Goal: Information Seeking & Learning: Learn about a topic

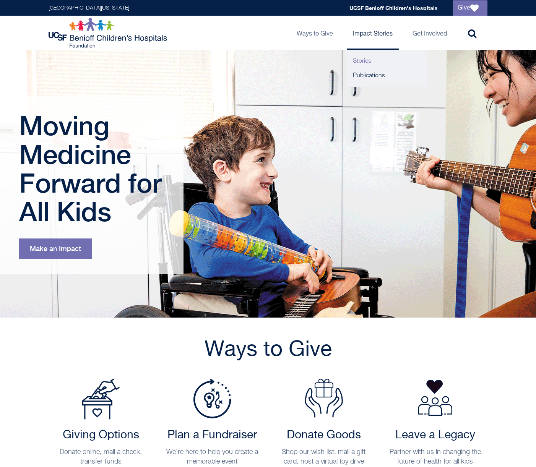
click at [369, 60] on link "Stories" at bounding box center [387, 61] width 80 height 15
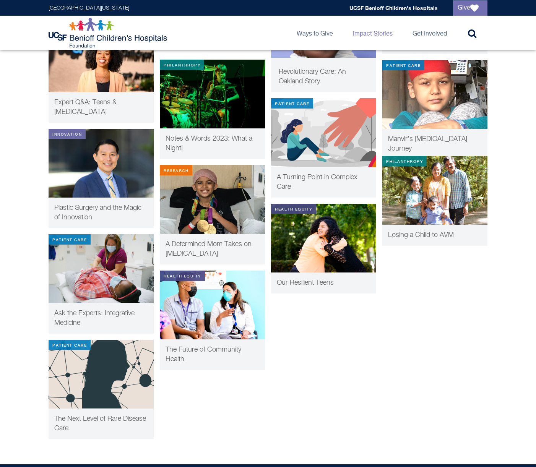
scroll to position [1056, 0]
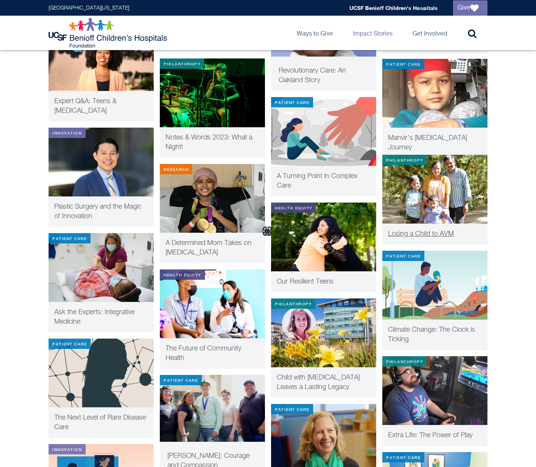
click at [445, 202] on img at bounding box center [434, 189] width 105 height 69
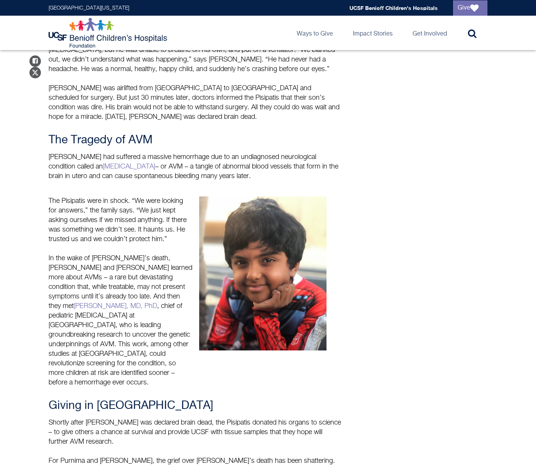
scroll to position [675, 0]
